Goal: Information Seeking & Learning: Learn about a topic

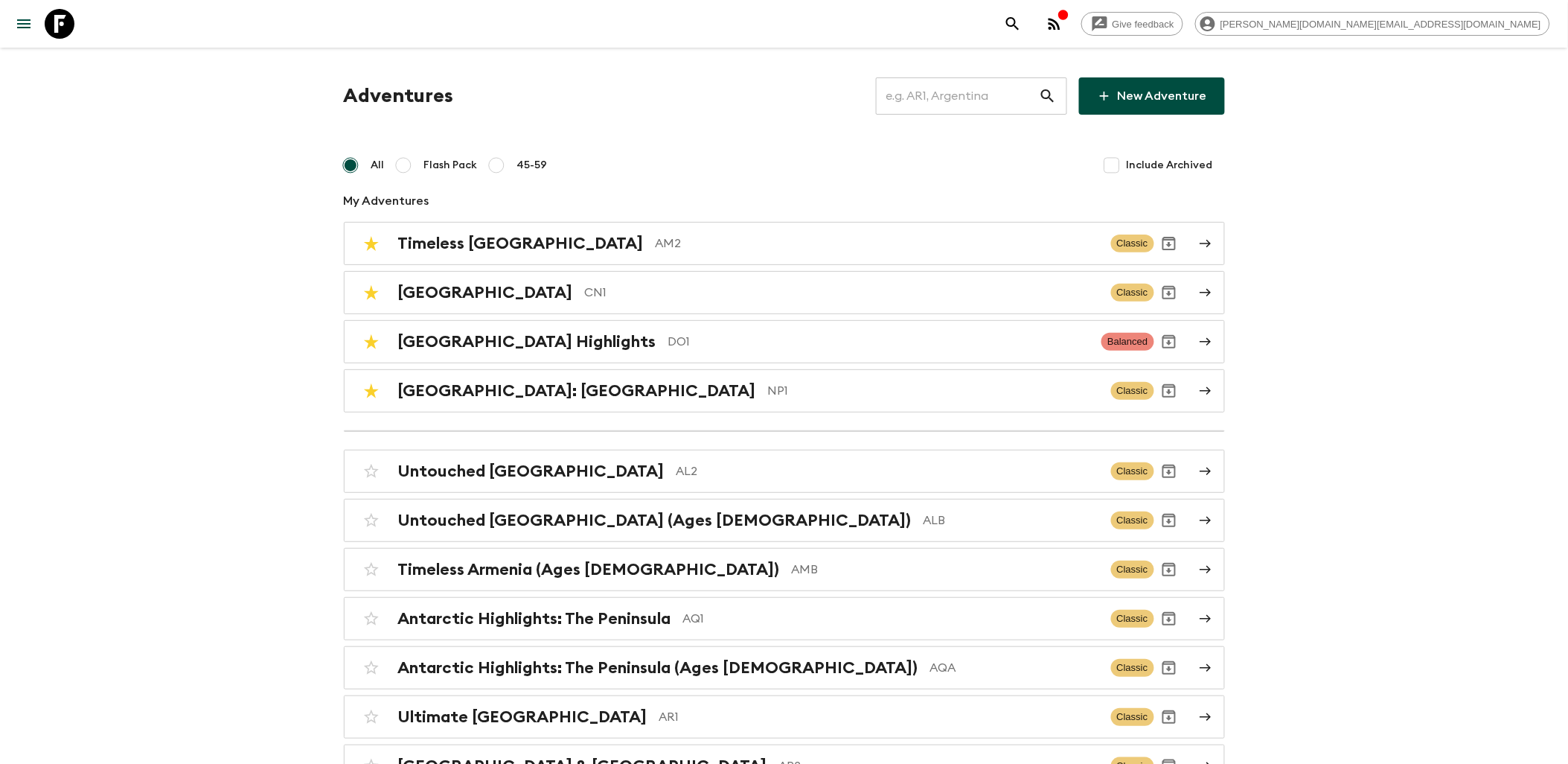
click at [960, 87] on input "text" at bounding box center [957, 96] width 163 height 42
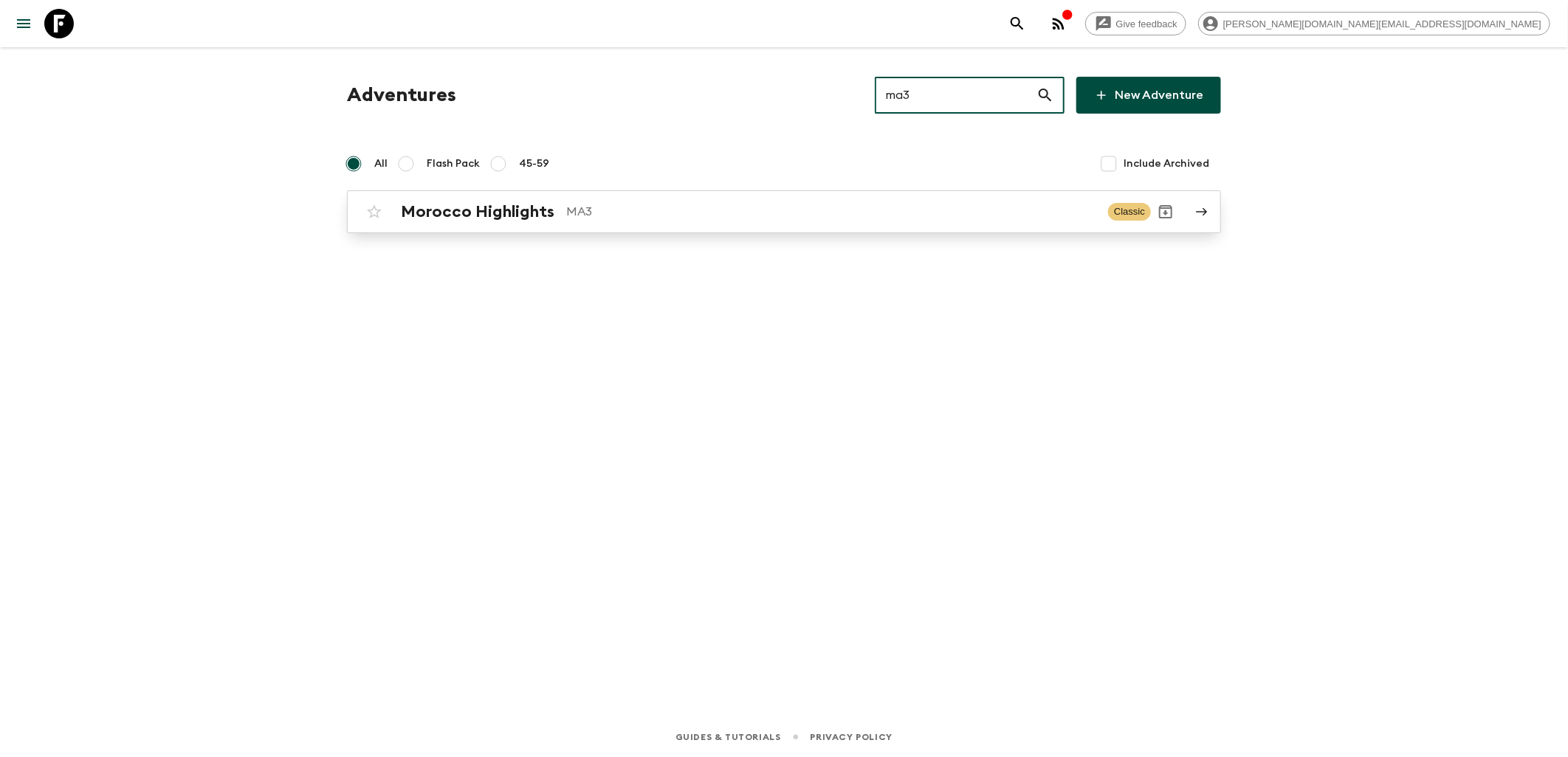
type input "ma3"
click at [587, 215] on p "MA3" at bounding box center [831, 211] width 530 height 17
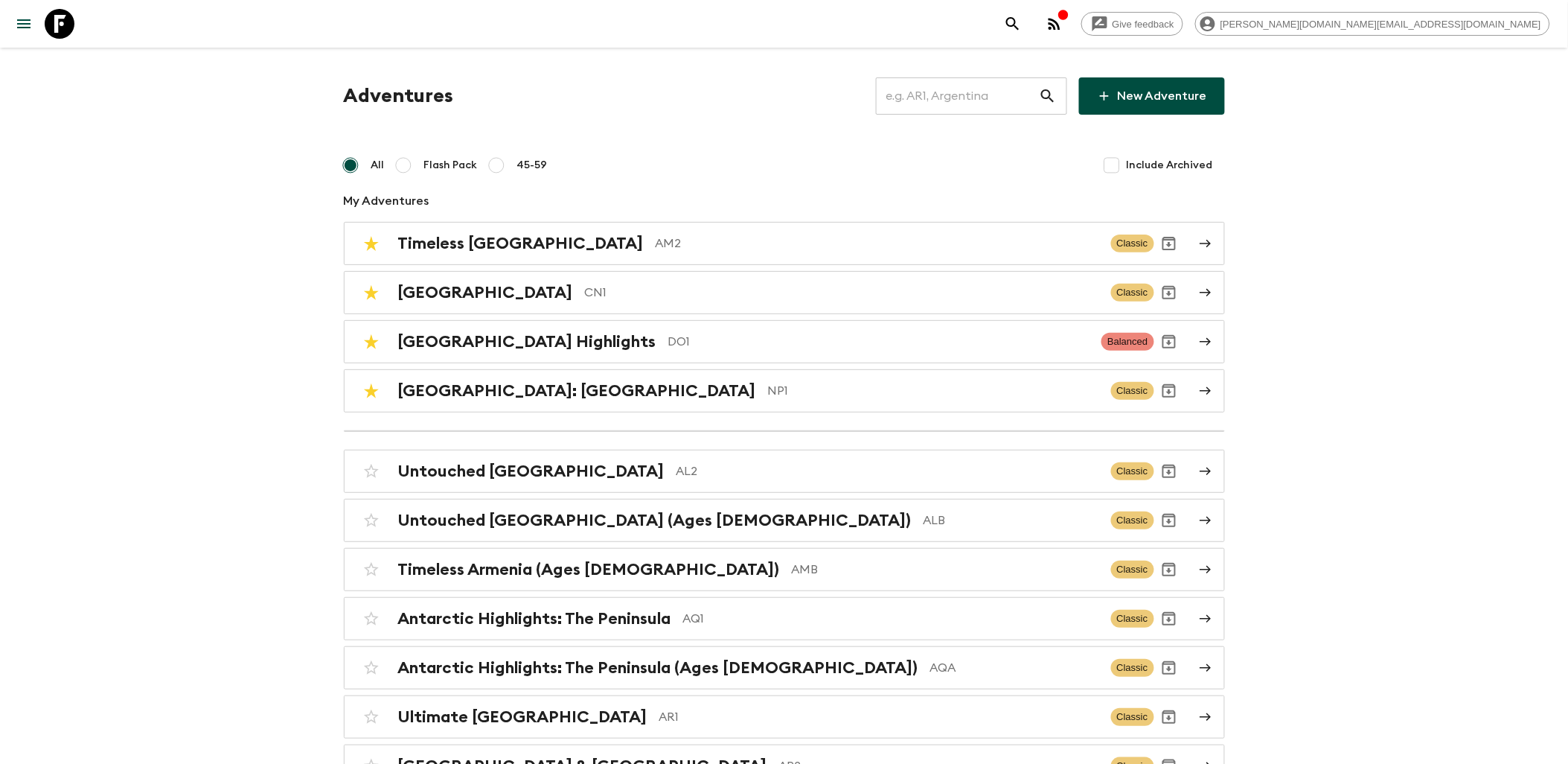
click at [76, 30] on link at bounding box center [59, 23] width 42 height 42
click at [65, 23] on icon at bounding box center [59, 23] width 30 height 30
click at [917, 90] on input "text" at bounding box center [957, 96] width 163 height 42
type input "c"
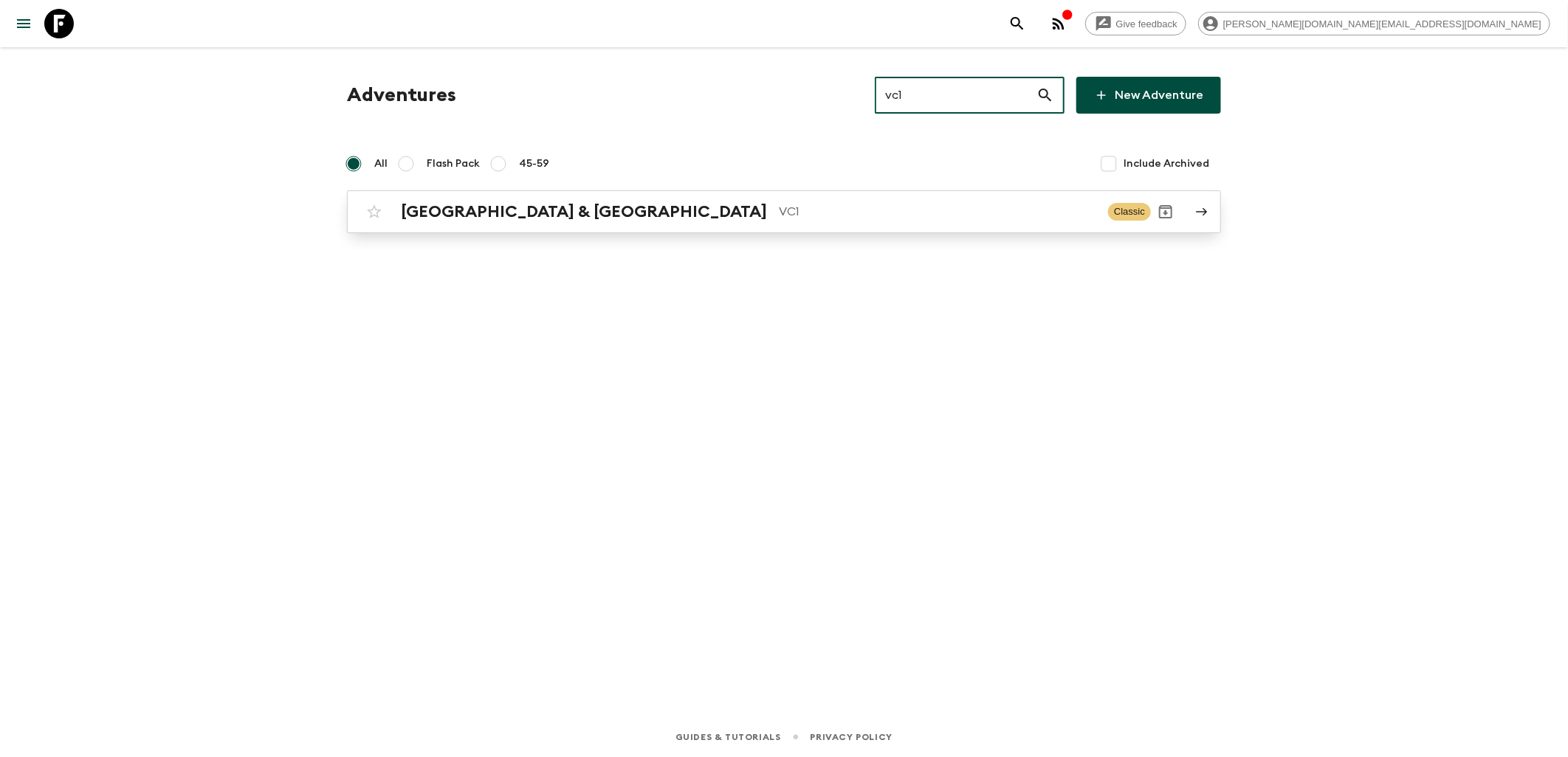
type input "vc1"
click at [525, 197] on div "Vietnam & Cambodia VC1 Classic" at bounding box center [755, 211] width 791 height 30
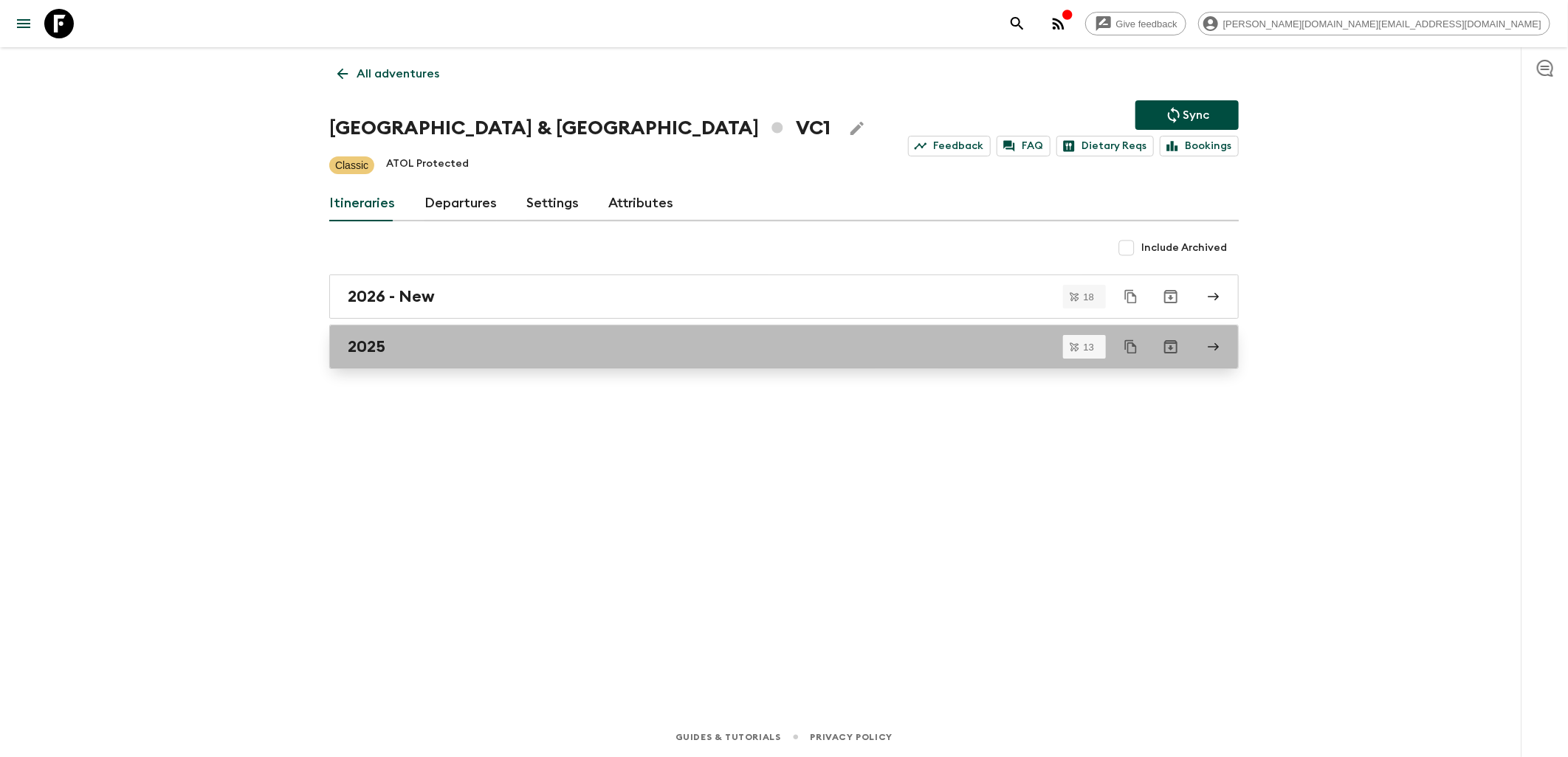
click at [412, 344] on div "2025" at bounding box center [770, 347] width 844 height 19
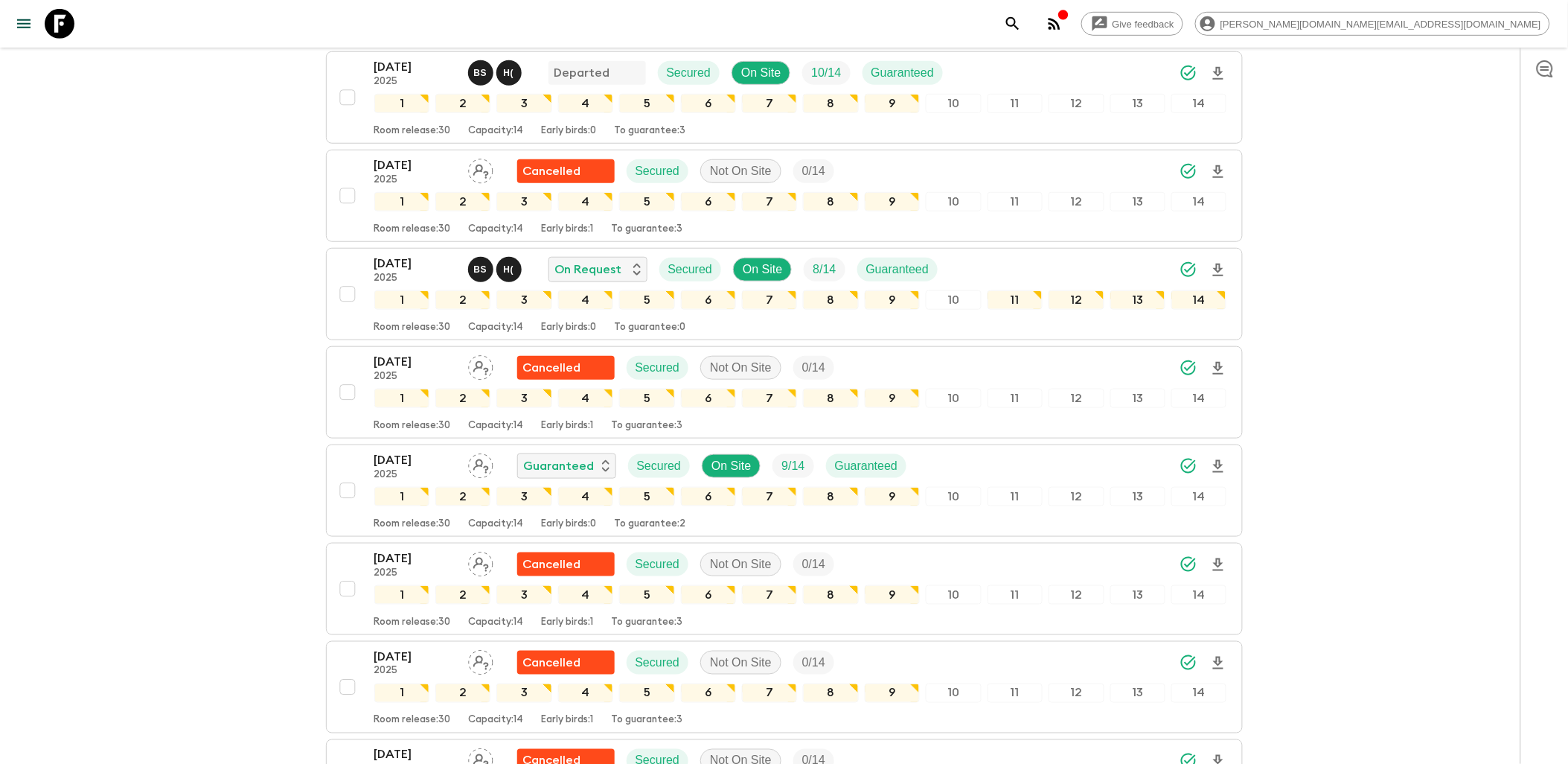
scroll to position [191, 0]
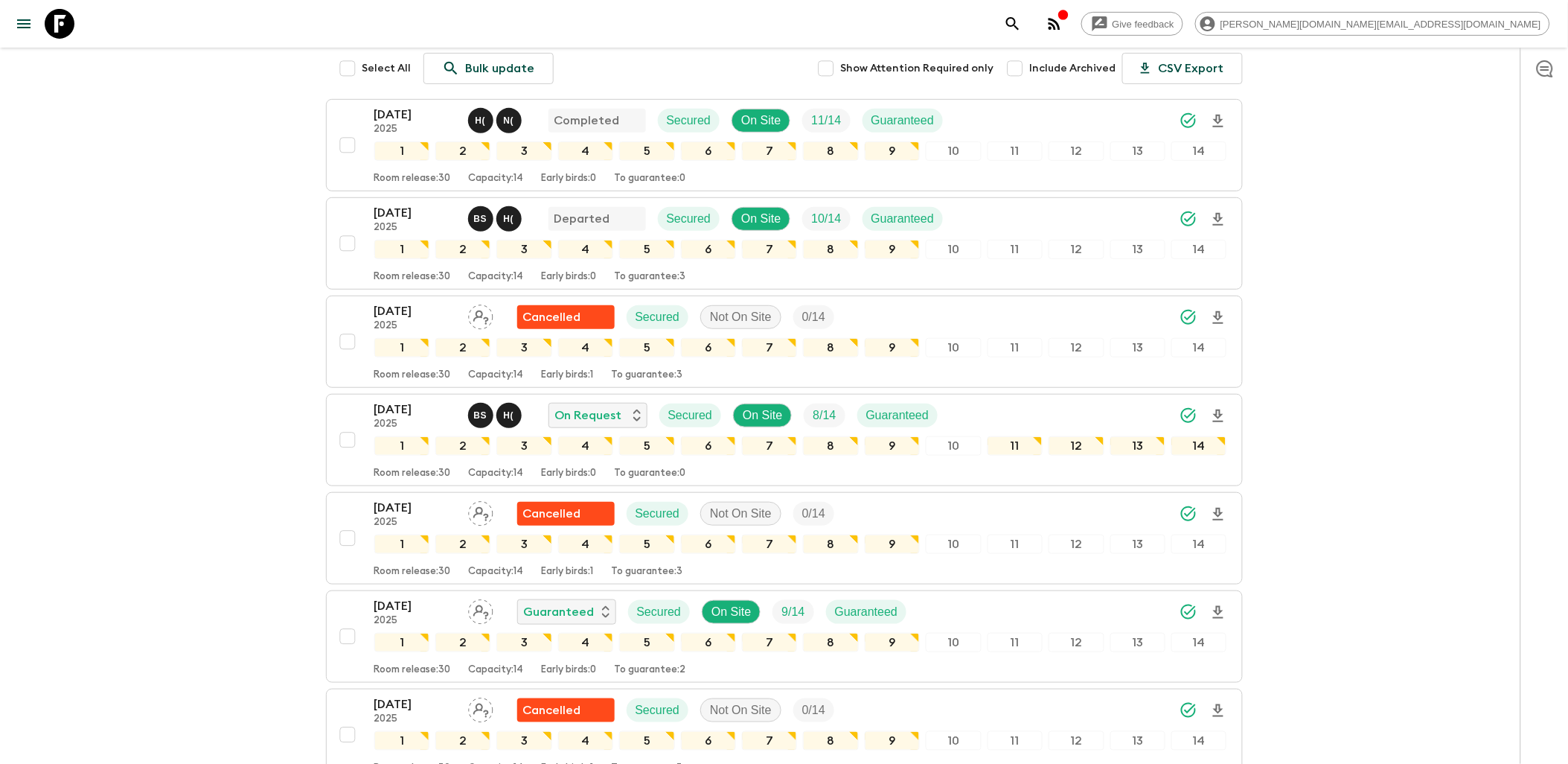
drag, startPoint x: 46, startPoint y: 18, endPoint x: 106, endPoint y: 24, distance: 60.3
click at [46, 18] on icon at bounding box center [59, 23] width 30 height 30
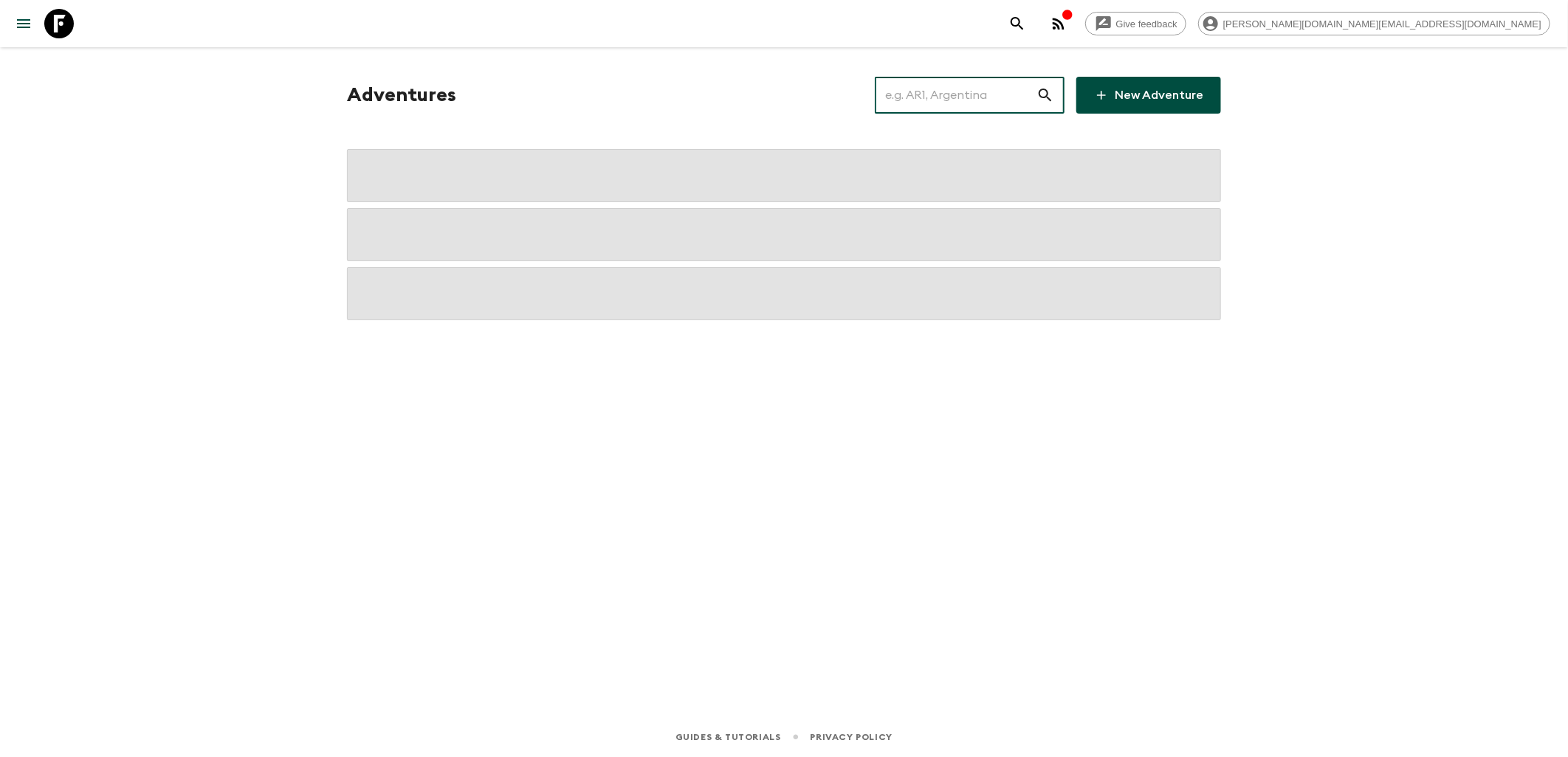
click at [928, 98] on input "text" at bounding box center [955, 95] width 161 height 42
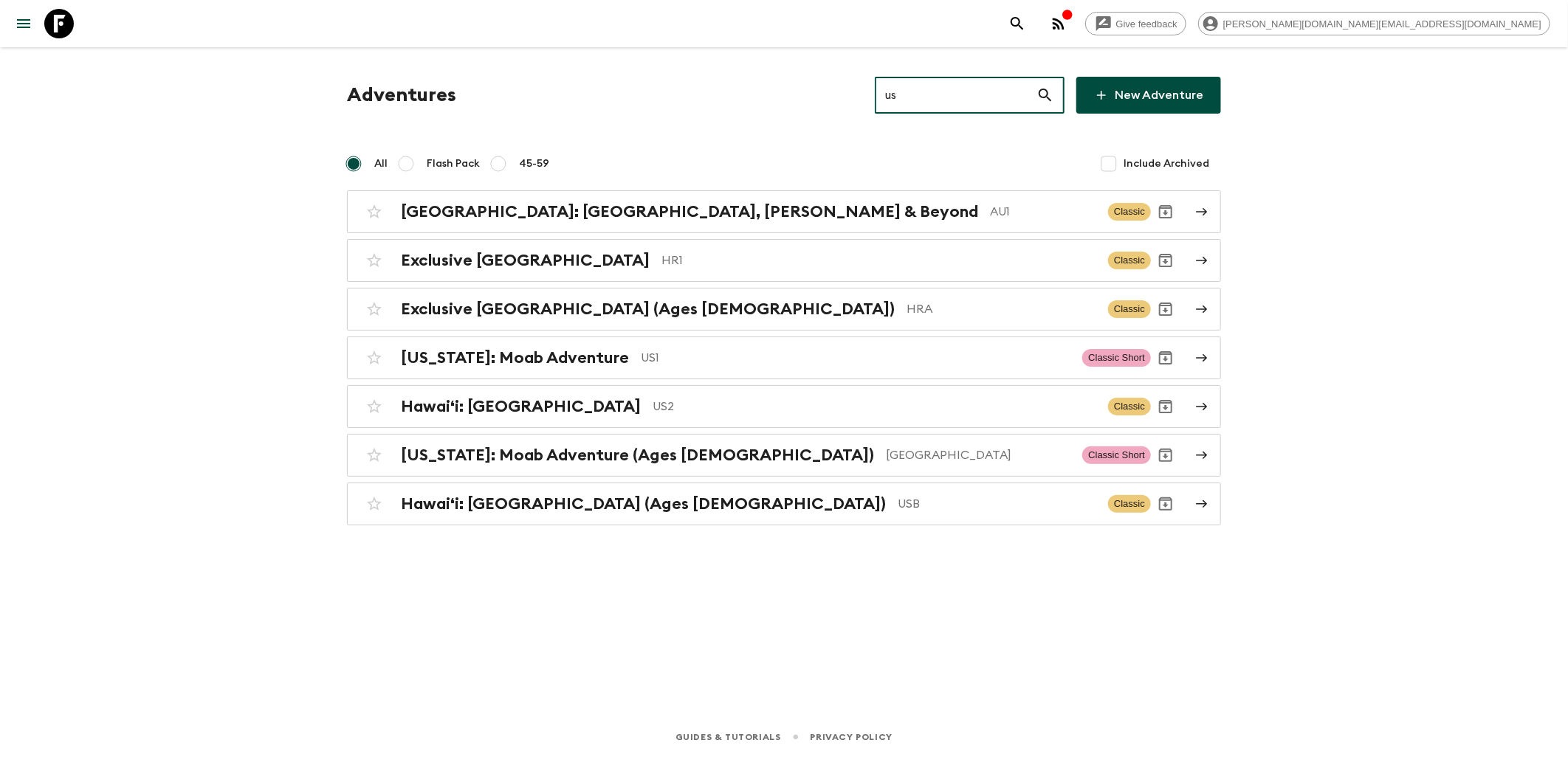
type input "us2"
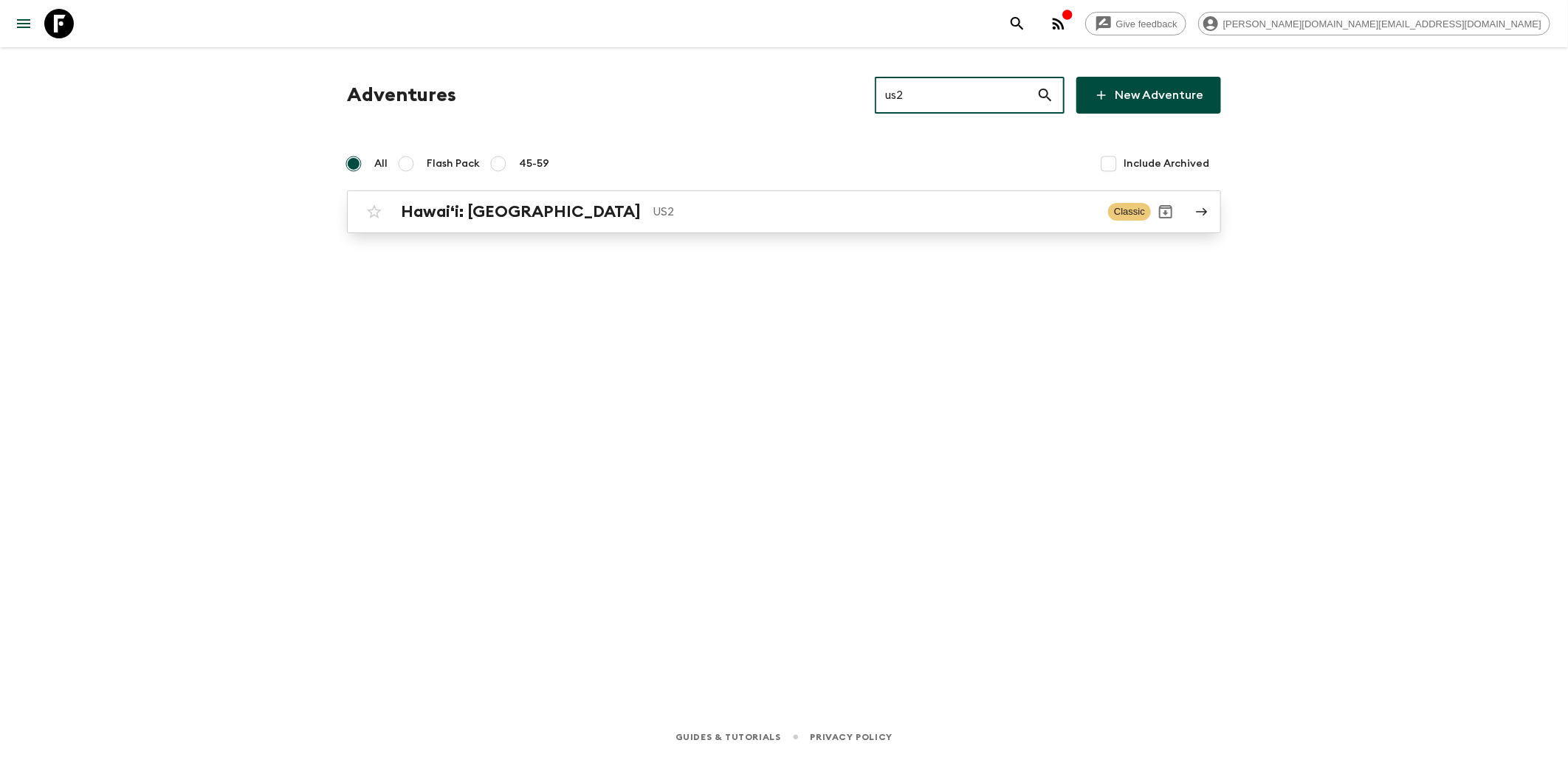
click at [653, 218] on p "US2" at bounding box center [874, 211] width 443 height 17
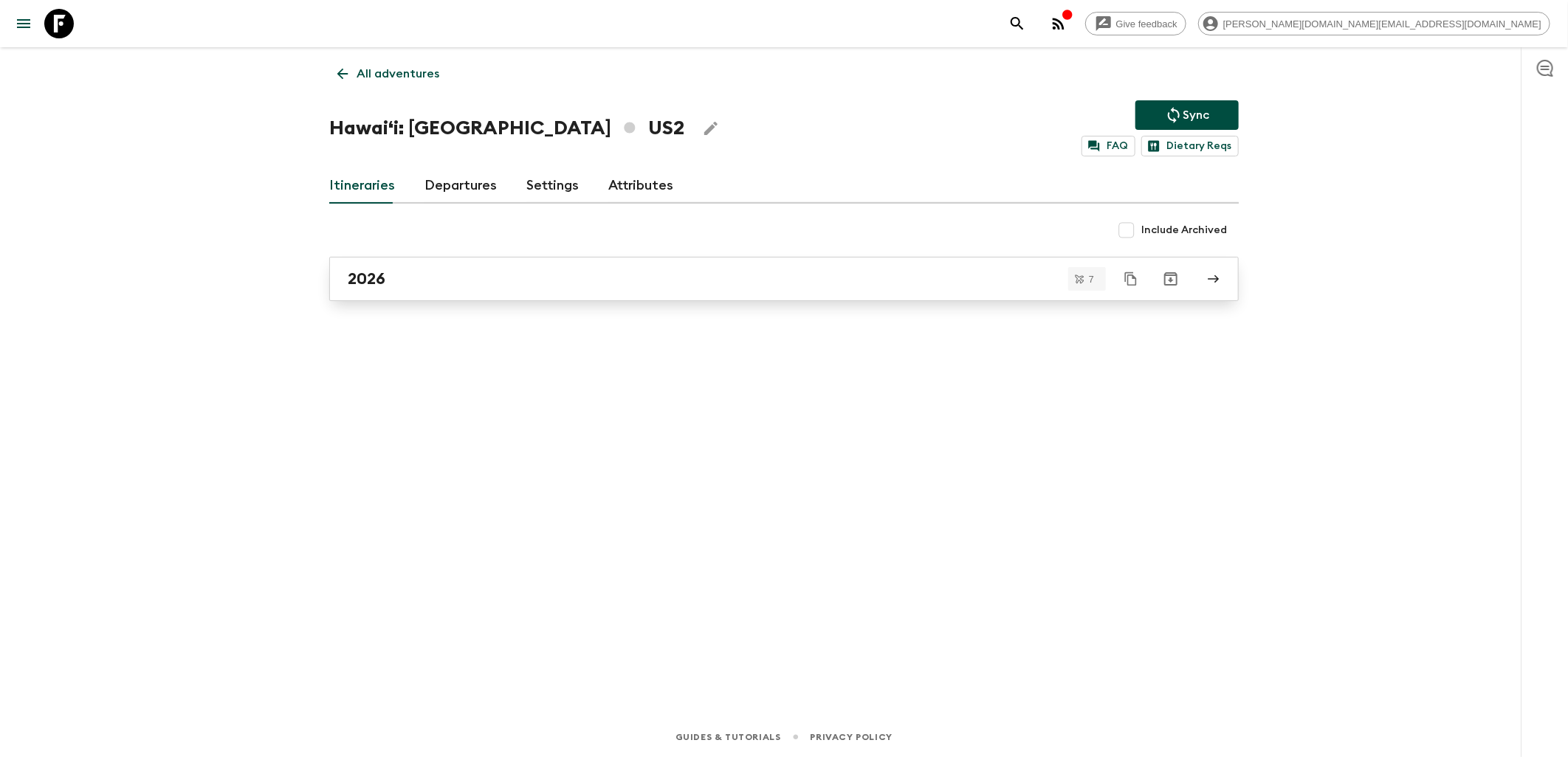
click at [421, 262] on link "2026" at bounding box center [784, 279] width 910 height 44
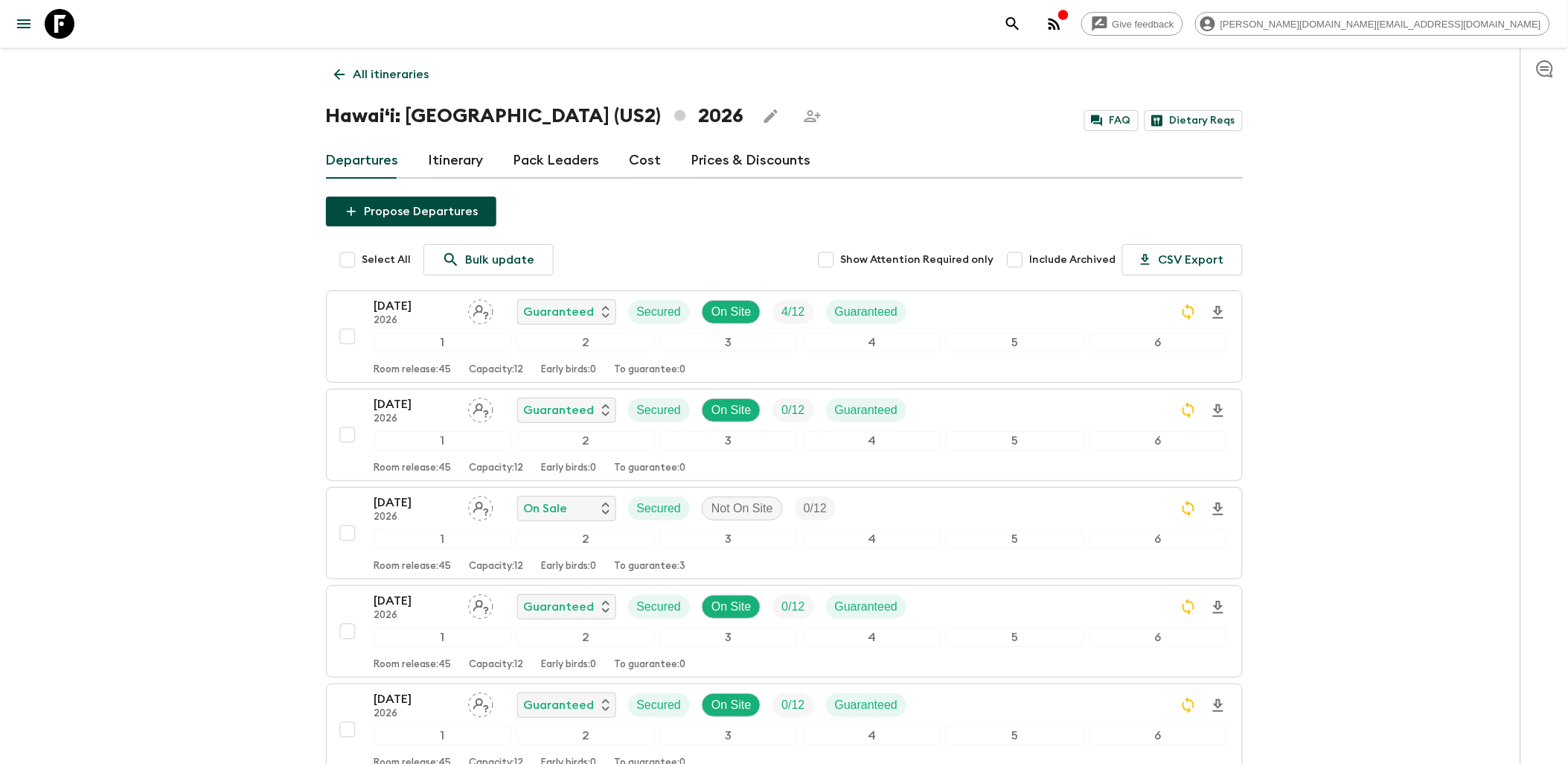
click at [65, 19] on icon at bounding box center [59, 23] width 30 height 30
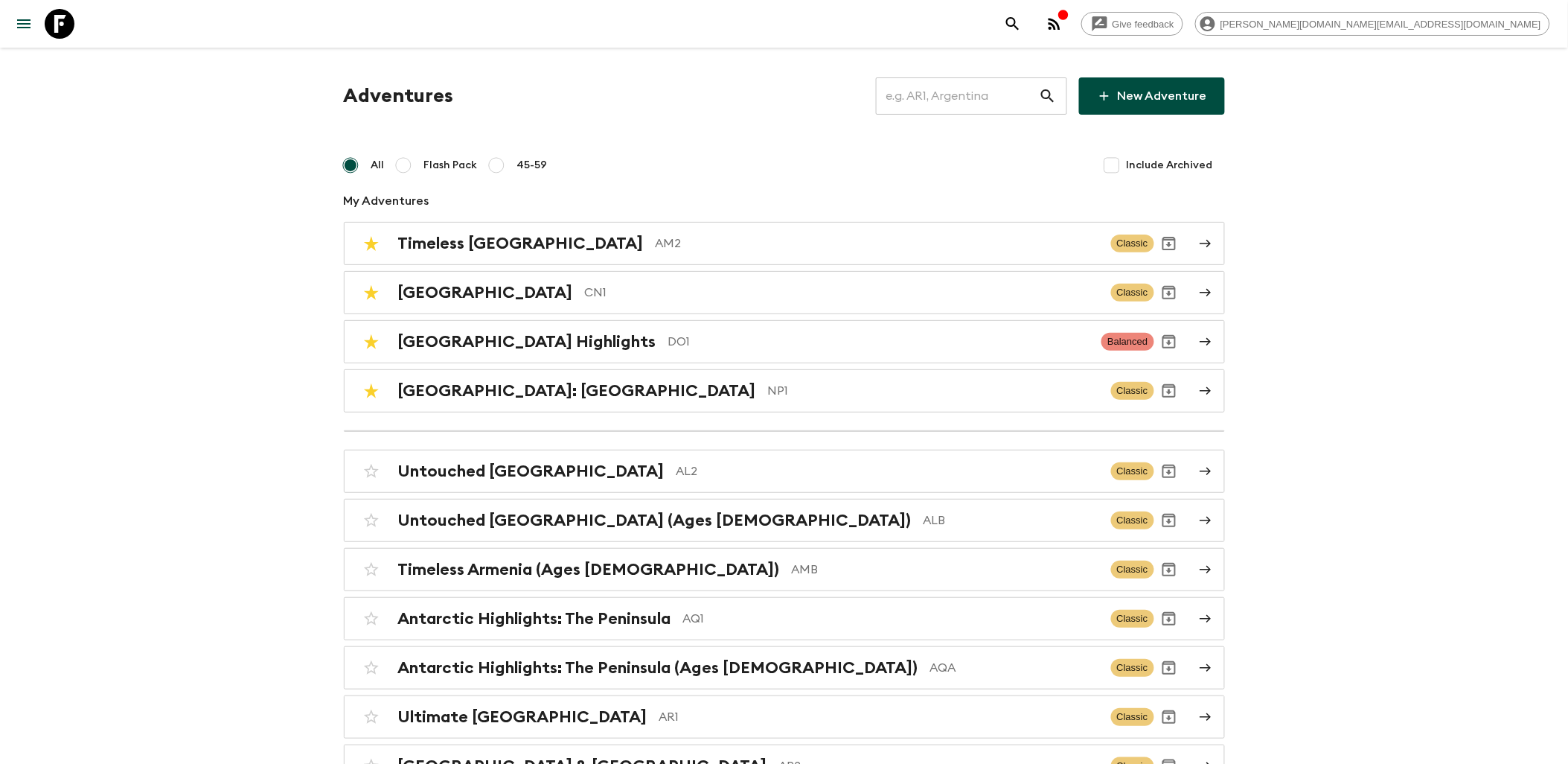
click at [974, 91] on input "text" at bounding box center [957, 96] width 163 height 42
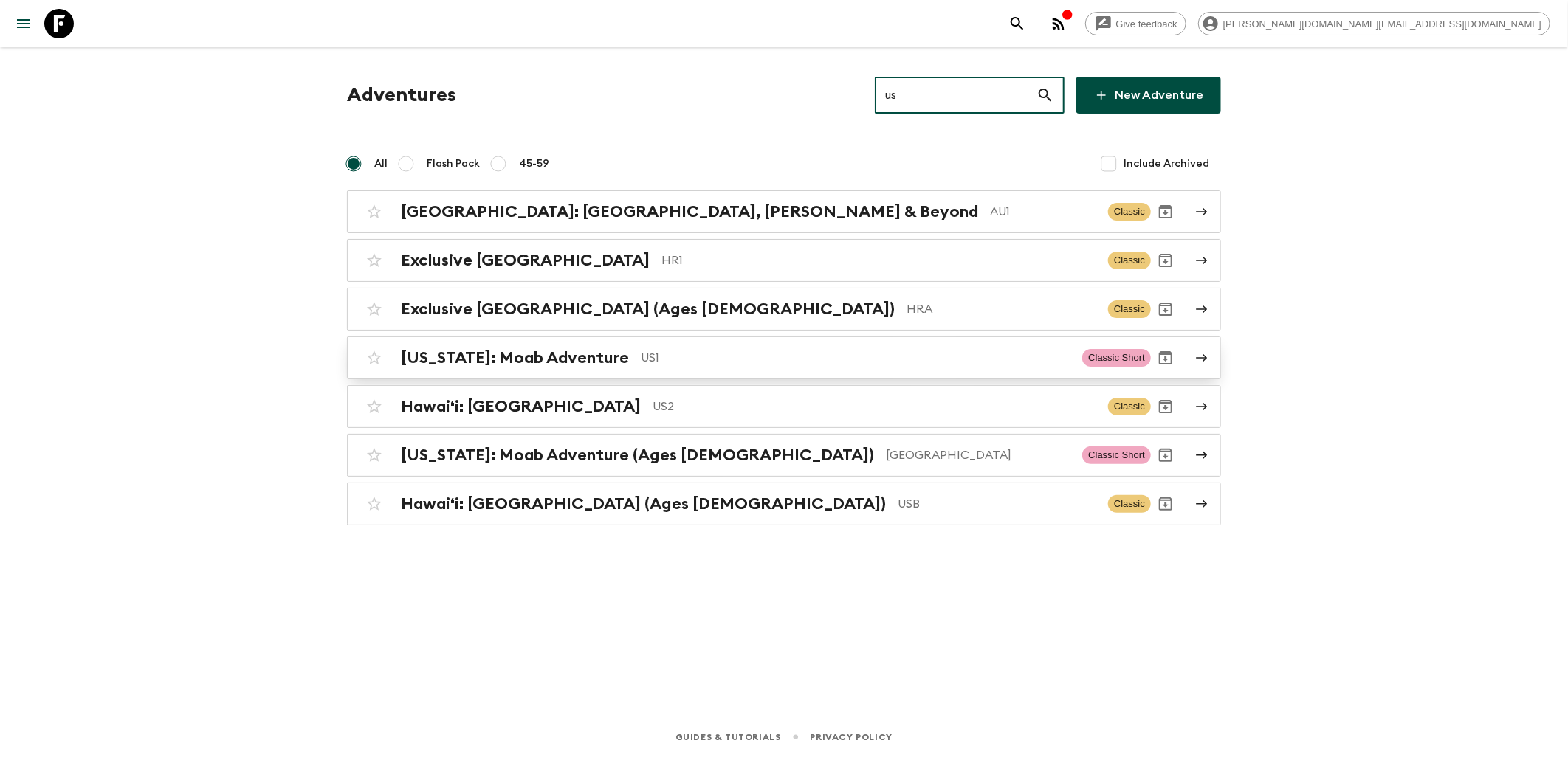
type input "us"
click at [641, 357] on p "US1" at bounding box center [855, 358] width 430 height 17
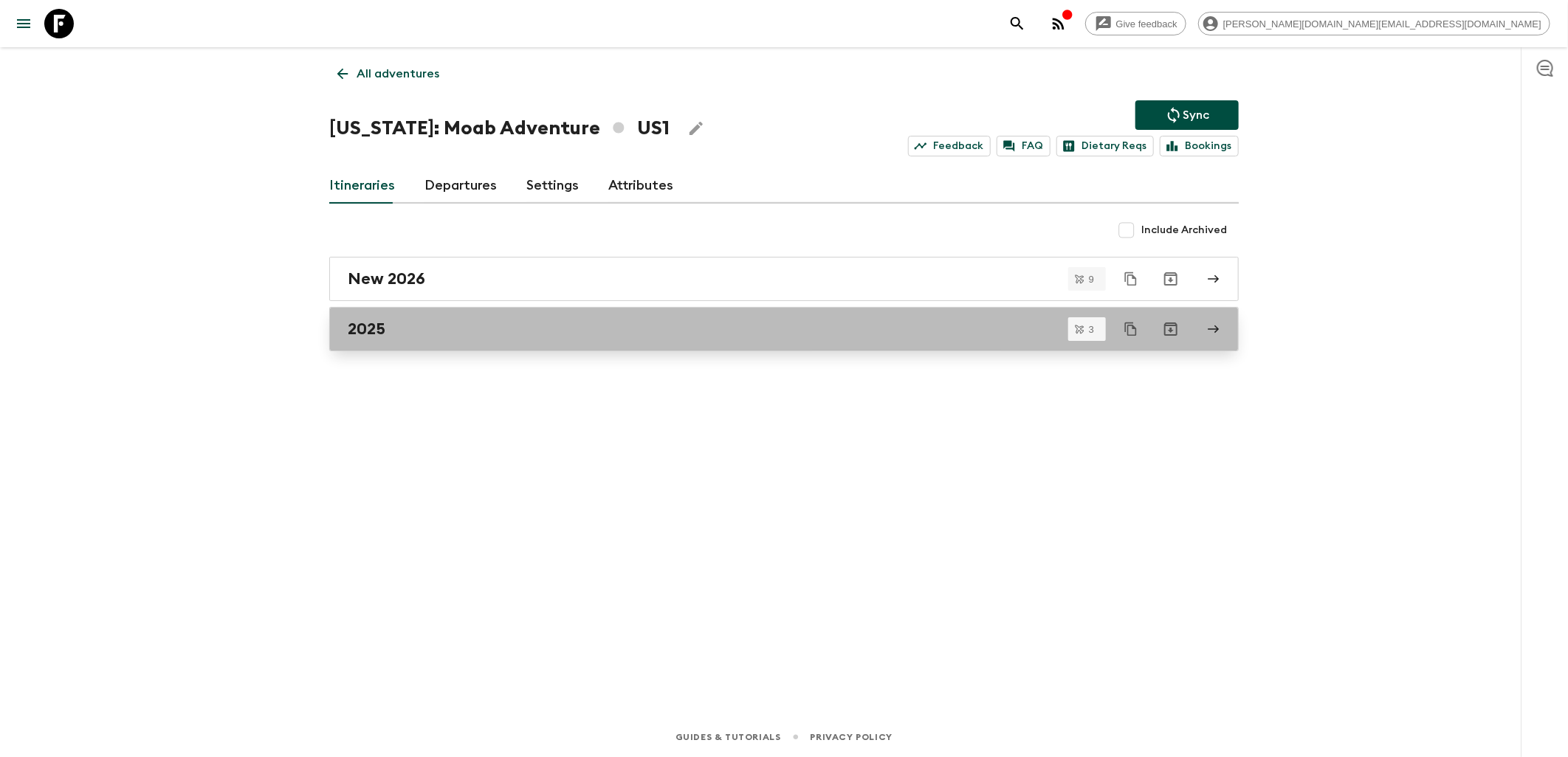
click at [431, 328] on div "2025" at bounding box center [770, 329] width 844 height 19
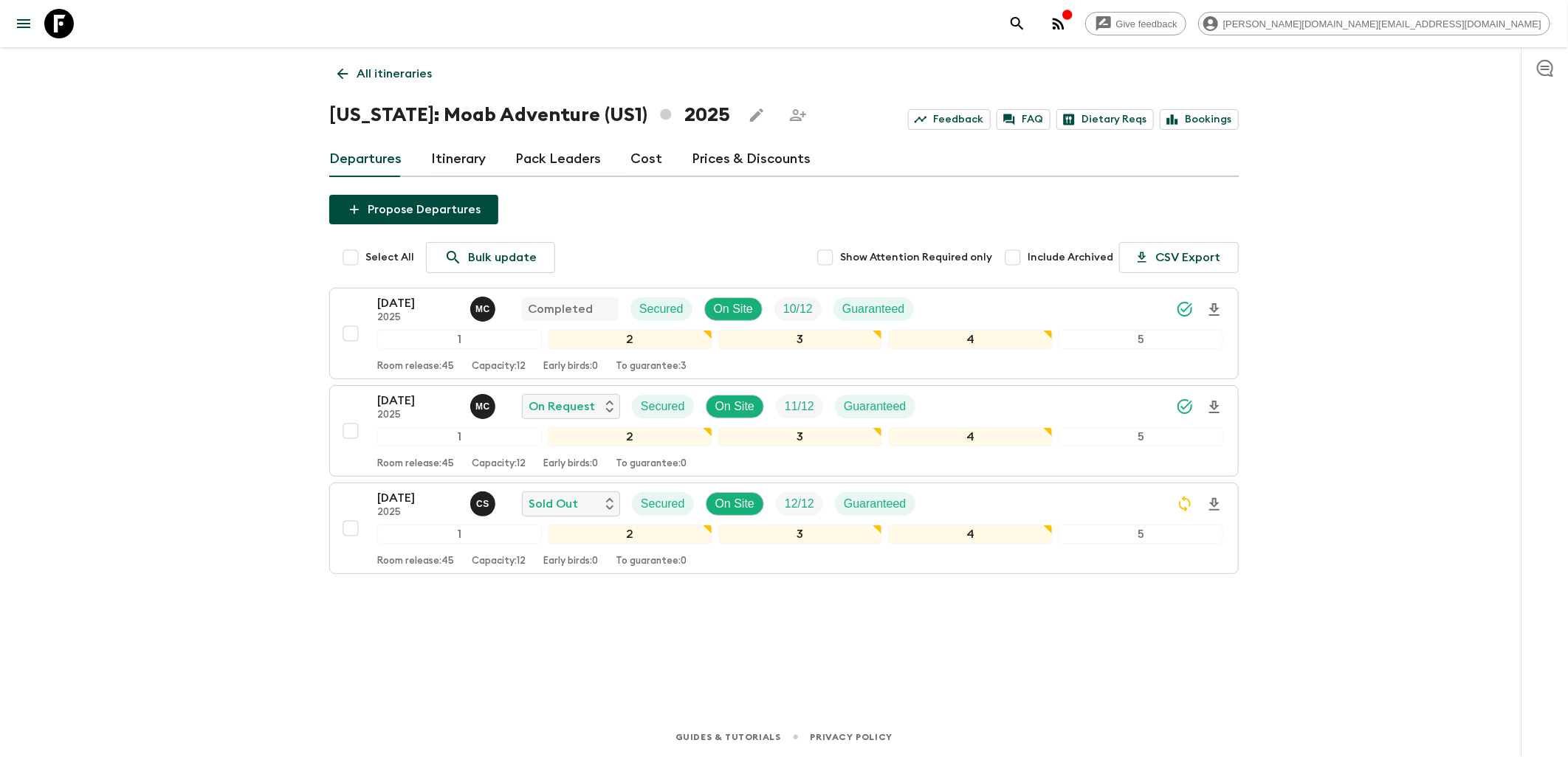
click at [1097, 631] on div "All itineraries Utah: Moab Adventure (US1) 2025 Feedback FAQ Dietary Reqs Booki…" at bounding box center [784, 361] width 945 height 629
